Goal: Find specific page/section: Find specific page/section

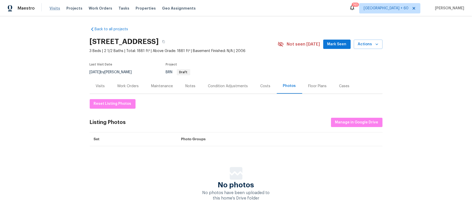
click at [53, 6] on span "Visits" at bounding box center [55, 8] width 11 height 5
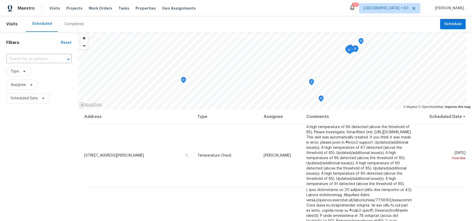
click at [76, 26] on div "Completed" at bounding box center [73, 24] width 19 height 5
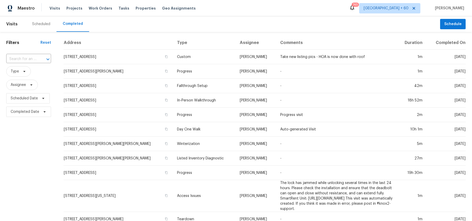
click at [39, 59] on div at bounding box center [44, 59] width 13 height 7
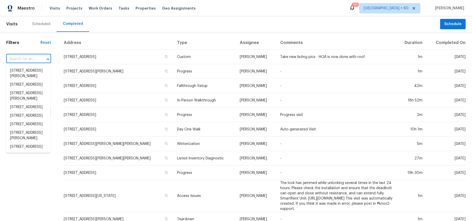
paste input "[STREET_ADDRESS]"
type input "[STREET_ADDRESS]"
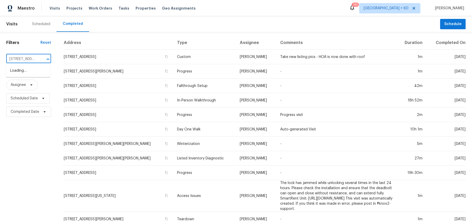
scroll to position [0, 51]
click at [33, 68] on li "[STREET_ADDRESS]" at bounding box center [28, 71] width 44 height 9
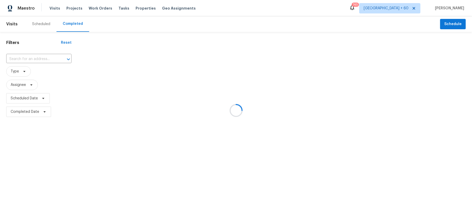
type input "[STREET_ADDRESS]"
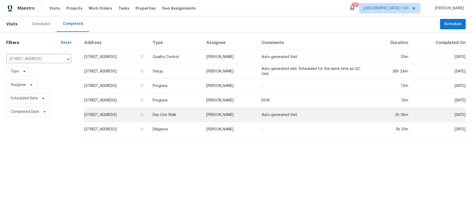
click at [202, 111] on td "Day One Walk" at bounding box center [176, 115] width 54 height 15
